Goal: Task Accomplishment & Management: Complete application form

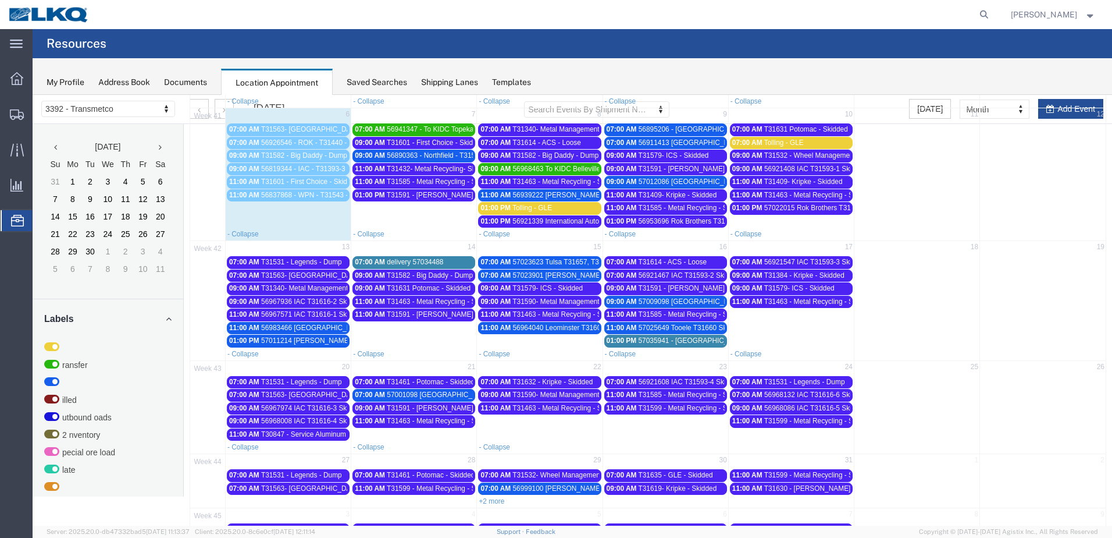
scroll to position [222, 0]
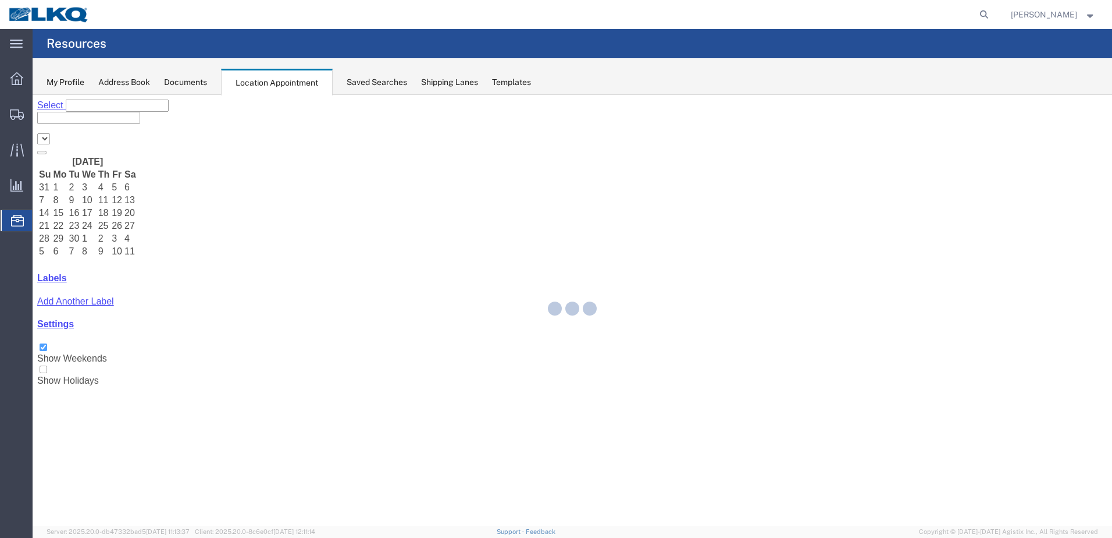
select select "28018"
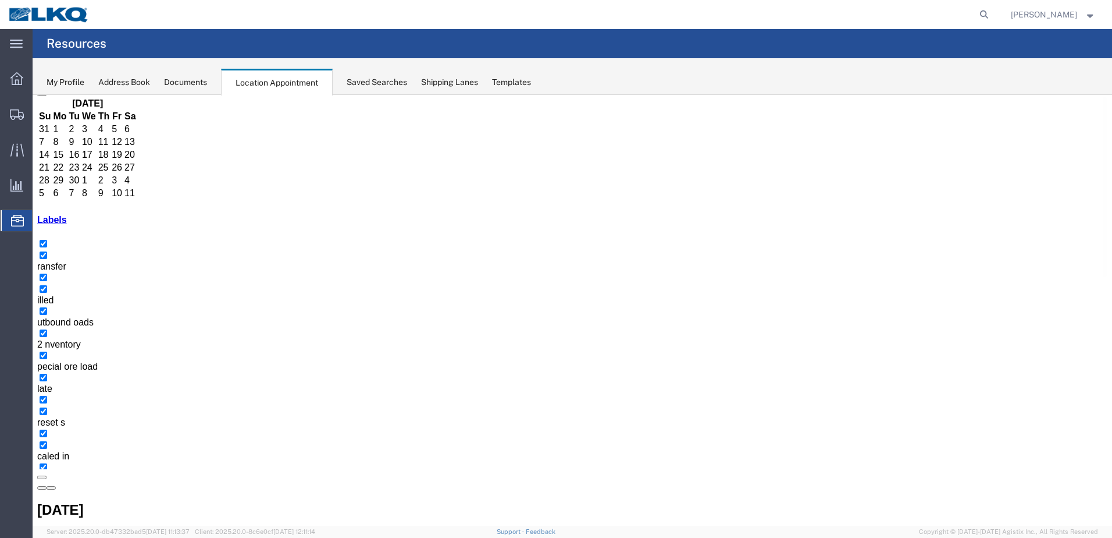
scroll to position [59, 0]
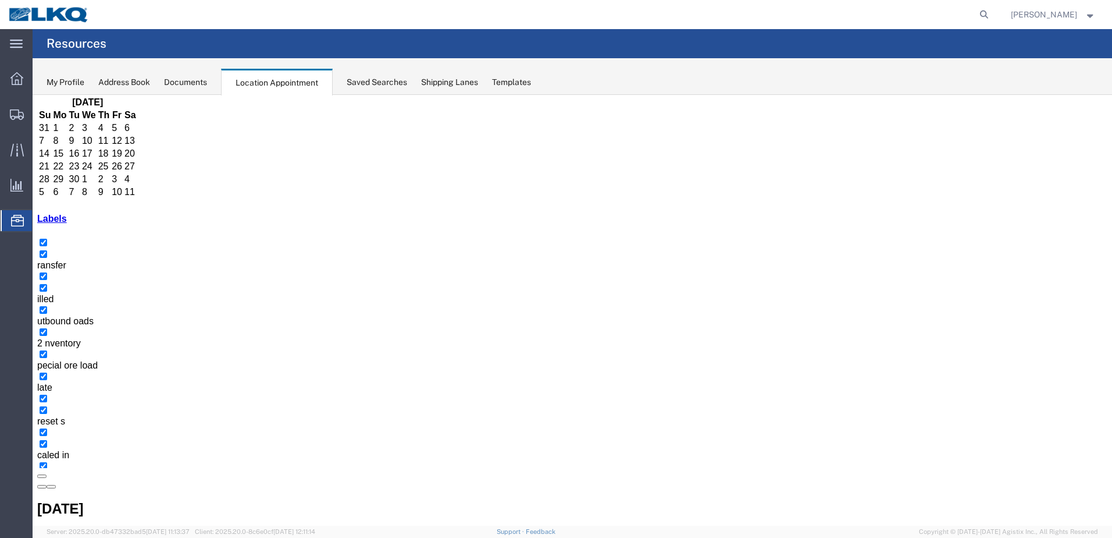
click at [993, 12] on icon at bounding box center [984, 14] width 16 height 16
click at [952, 19] on input "search" at bounding box center [800, 15] width 354 height 28
type input "b08741"
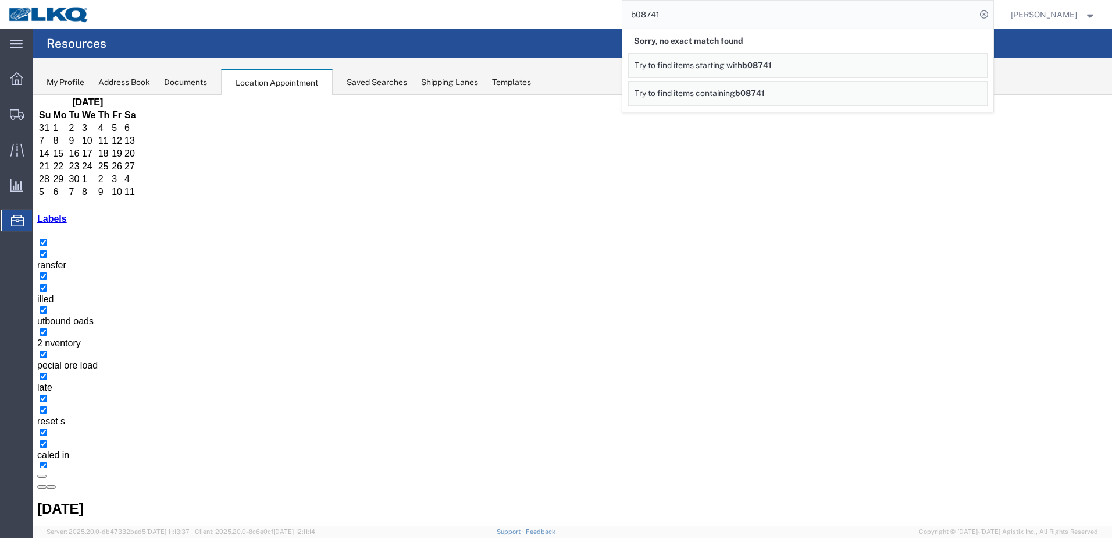
click at [573, 21] on div "b08741 Sorry, no exact match found Try to find items starting with b08741 Try t…" at bounding box center [546, 14] width 896 height 29
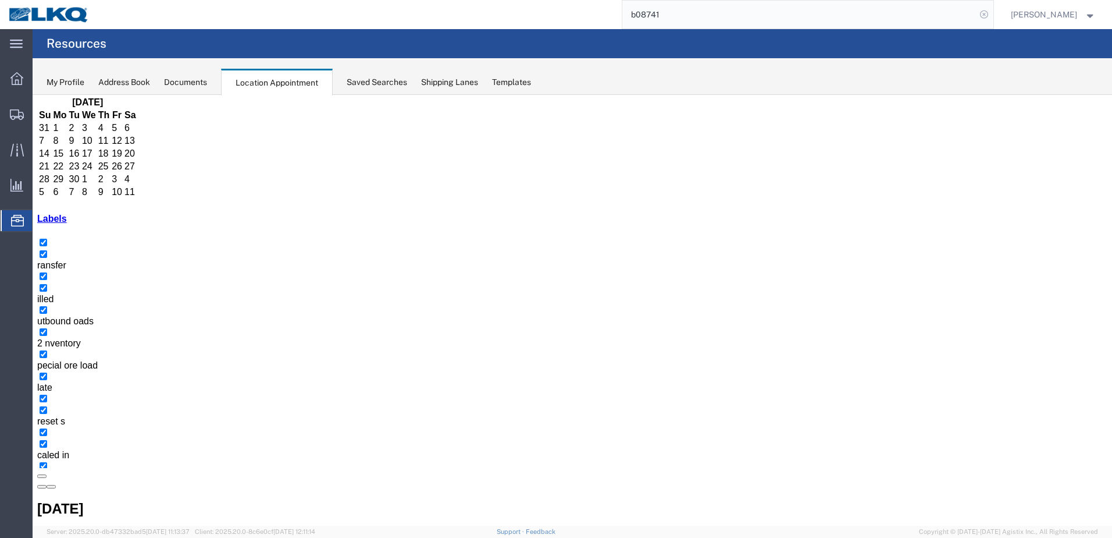
click at [993, 15] on icon at bounding box center [984, 14] width 16 height 16
click at [786, 71] on div "My Profile Address Book Documents Location Appointment Saved Searches Shipping …" at bounding box center [573, 76] width 1080 height 37
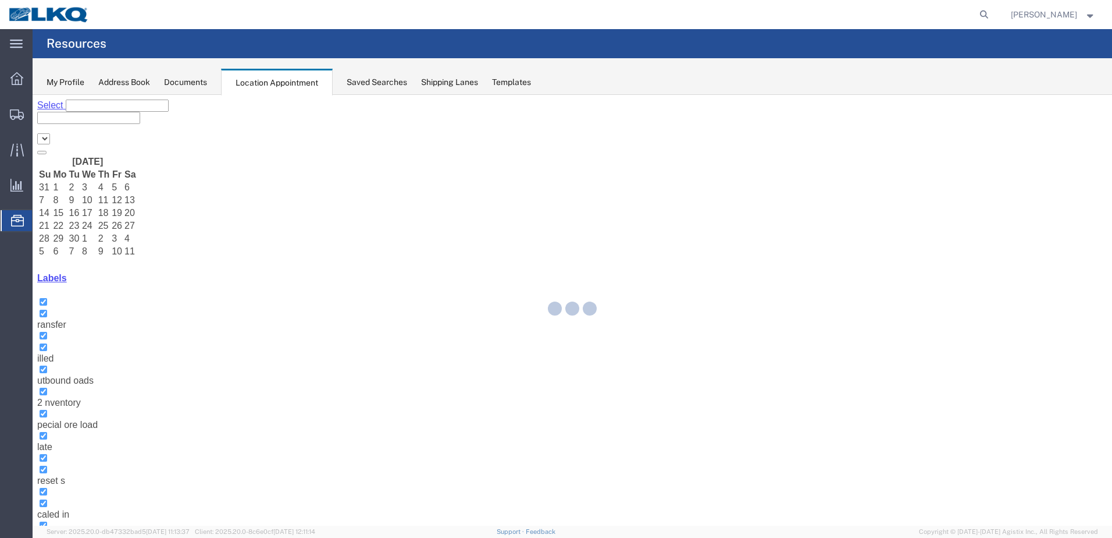
select select "28018"
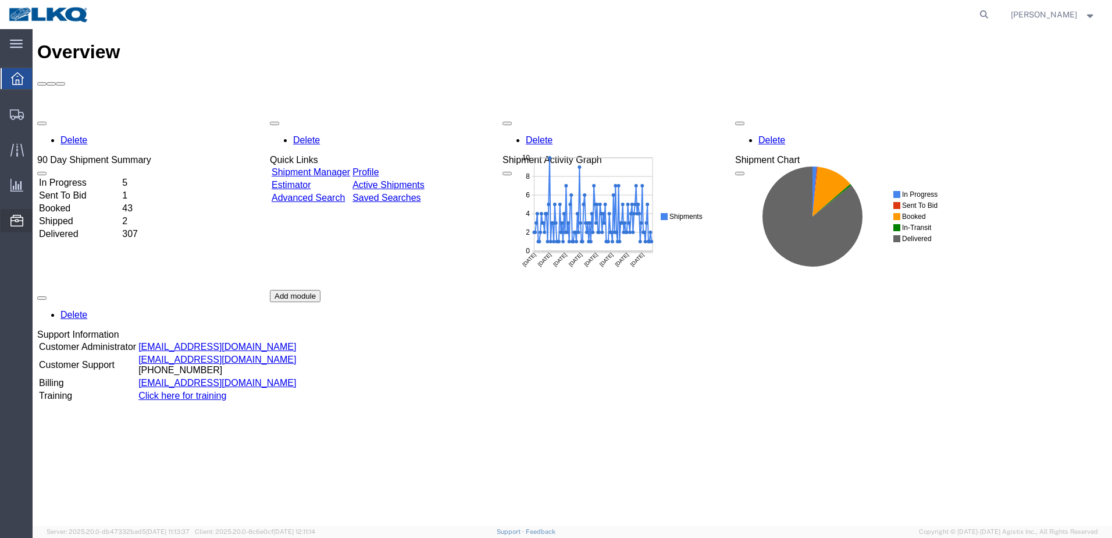
click at [13, 225] on icon at bounding box center [16, 221] width 13 height 12
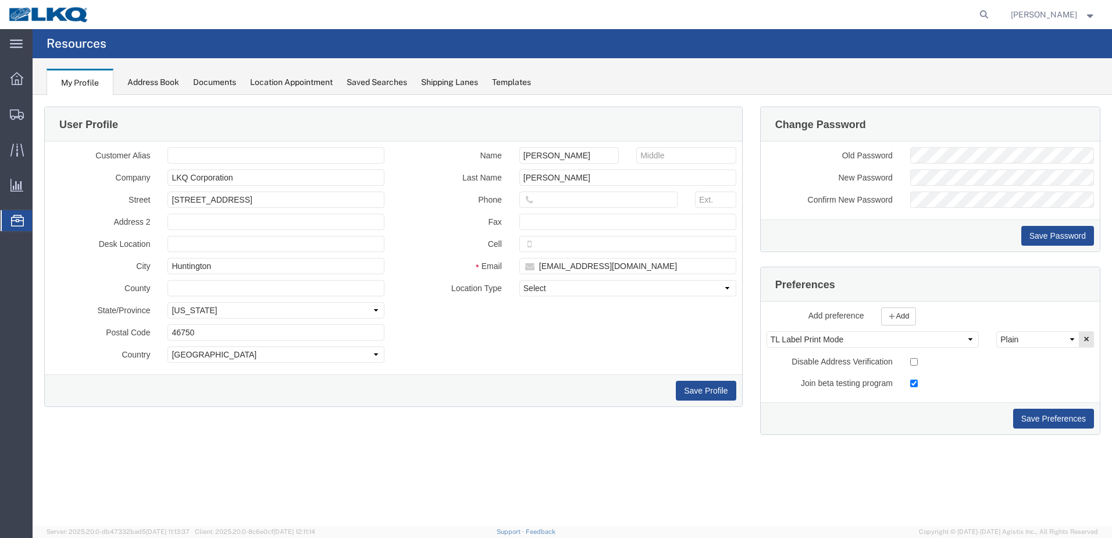
click at [372, 81] on div "Saved Searches" at bounding box center [377, 82] width 61 height 12
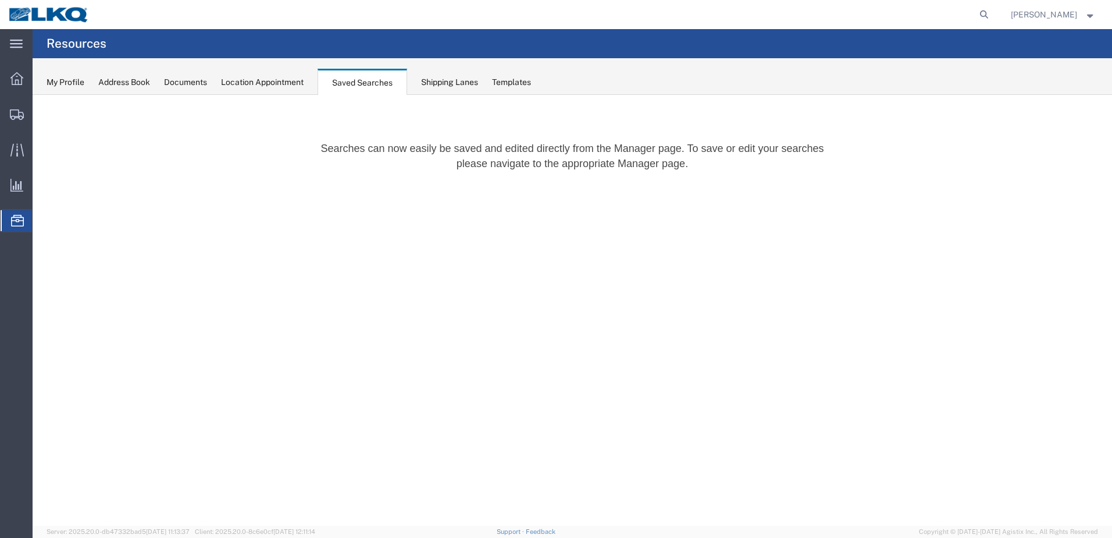
click at [290, 77] on div "Location Appointment" at bounding box center [262, 82] width 83 height 12
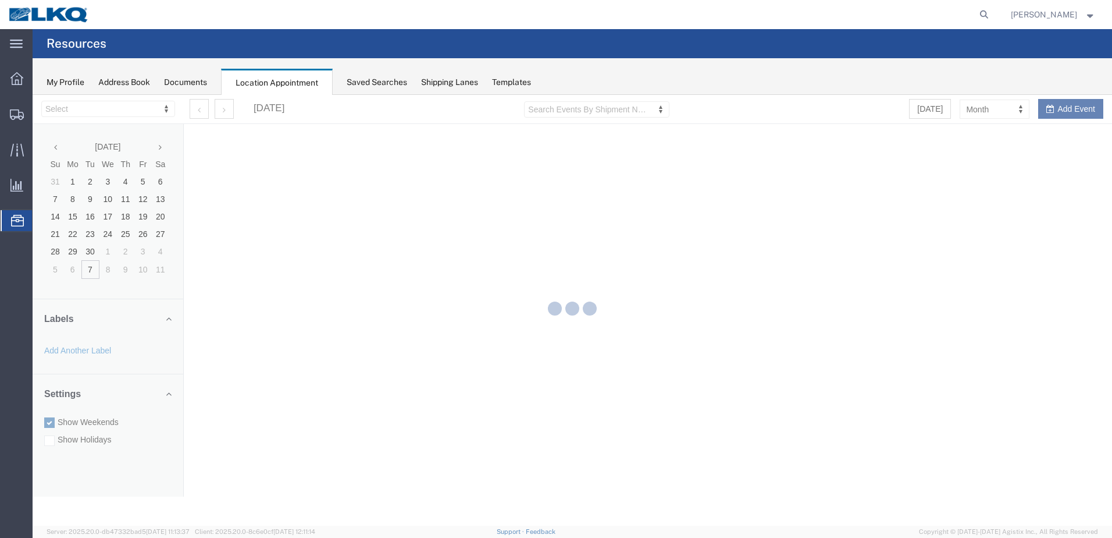
select select "28018"
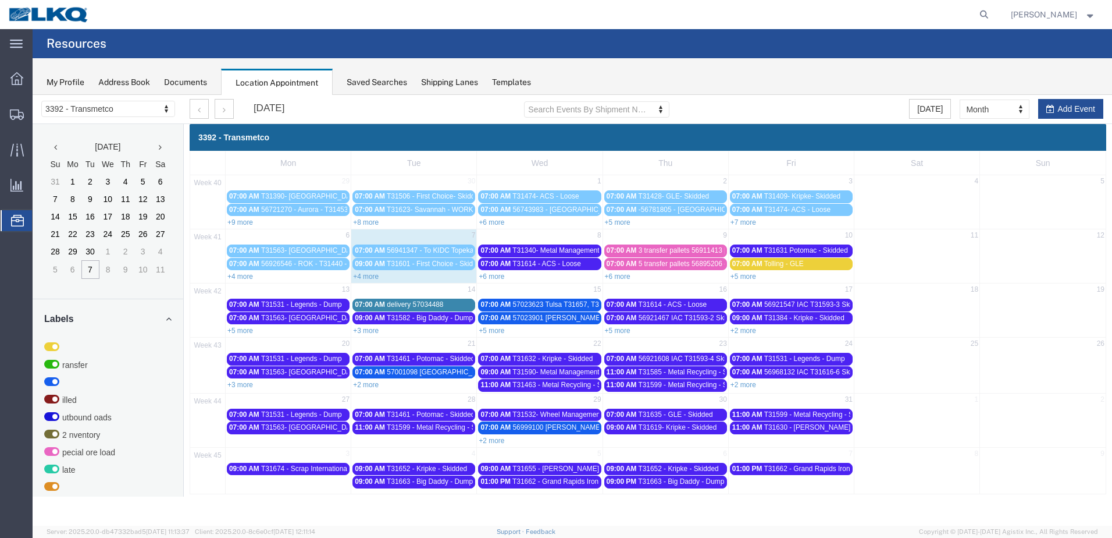
click at [457, 402] on td "28" at bounding box center [414, 400] width 126 height 15
select select "1"
select select
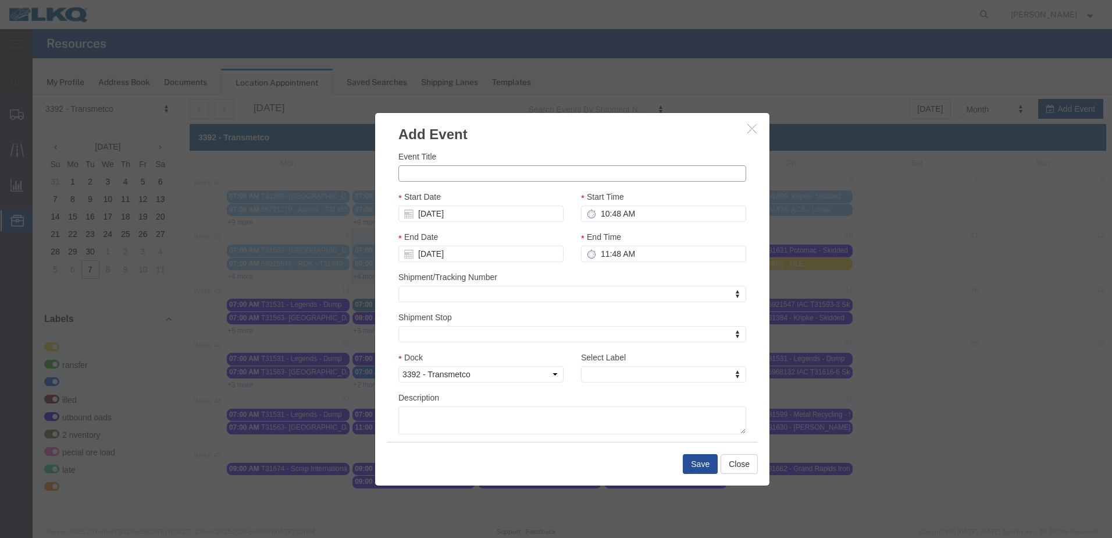
click at [471, 170] on input "Event Title" at bounding box center [573, 173] width 348 height 16
type input "r"
type input "Redmer & Sons - Dump"
click at [600, 215] on input "10:48 AM" at bounding box center [663, 213] width 165 height 16
type input "9:00 AM"
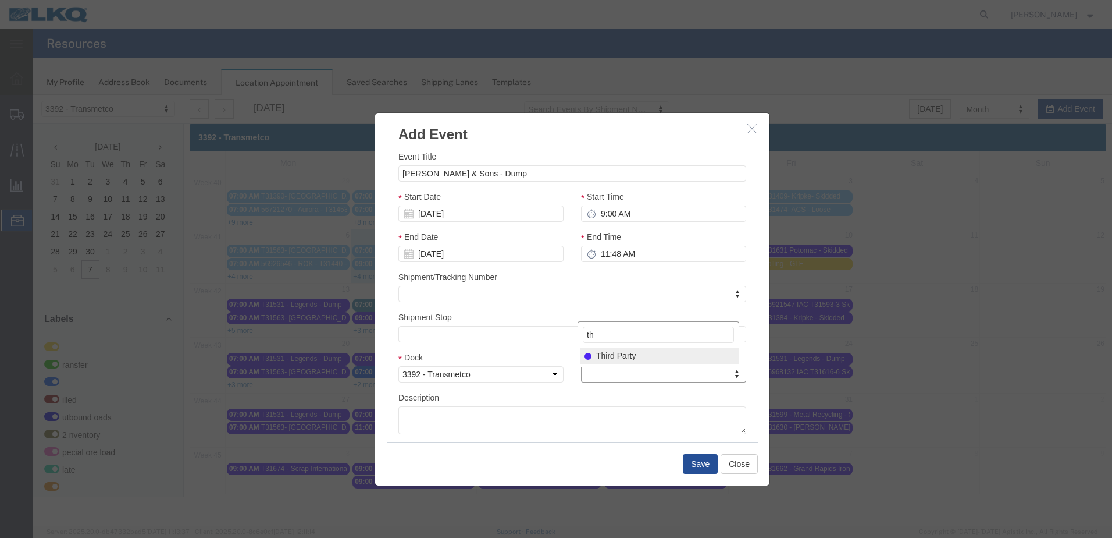
type input "th"
select select "23"
click at [402, 172] on input "Redmer & Sons - Dump" at bounding box center [573, 173] width 348 height 16
type input "T31685 - [PERSON_NAME] & Sons - Dump"
click at [702, 468] on button "Save" at bounding box center [700, 464] width 35 height 20
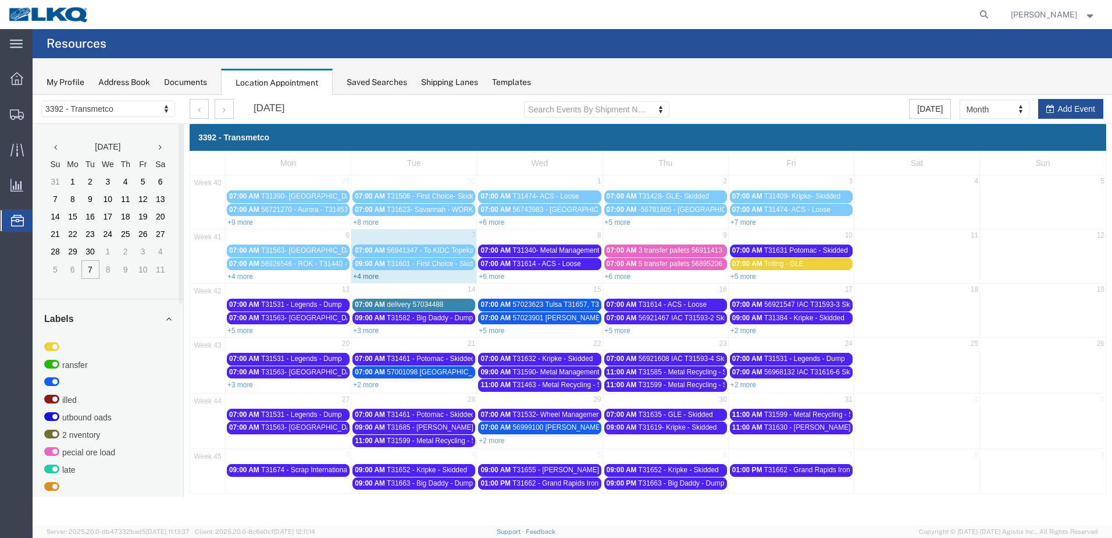
click at [367, 278] on link "+4 more" at bounding box center [366, 276] width 26 height 8
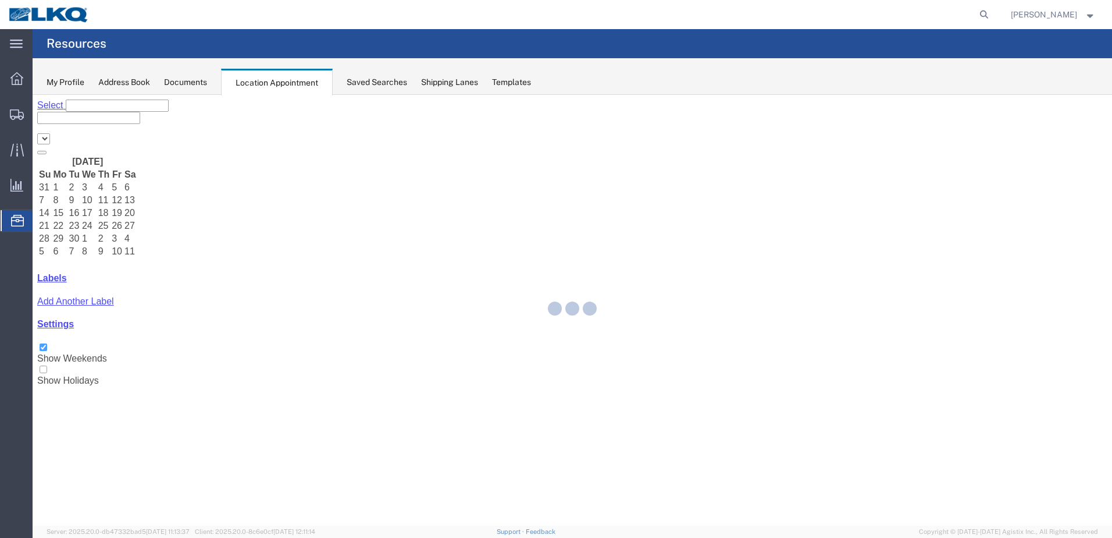
select select "28018"
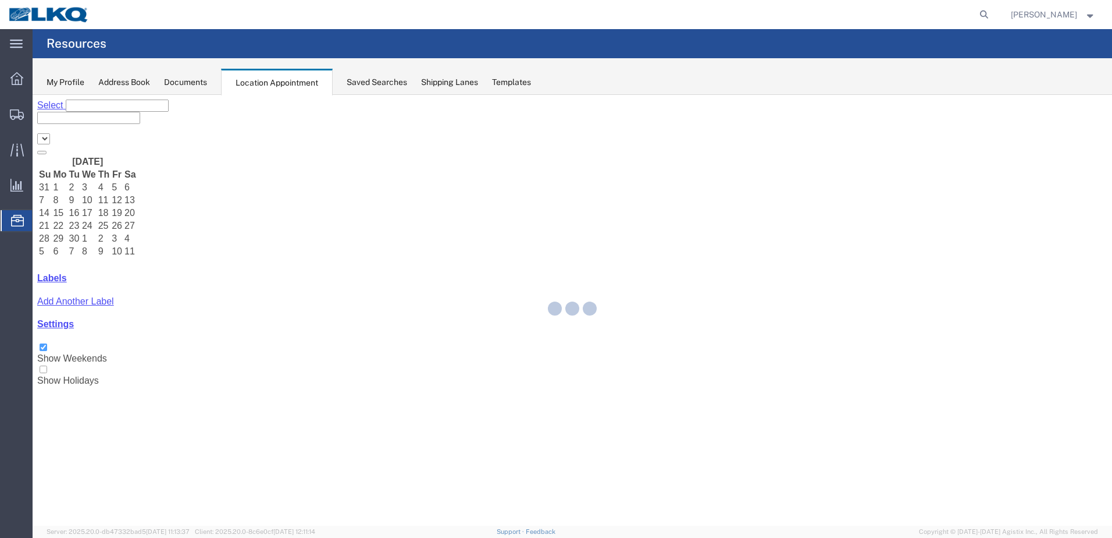
select select "28018"
